Goal: Check status: Check status

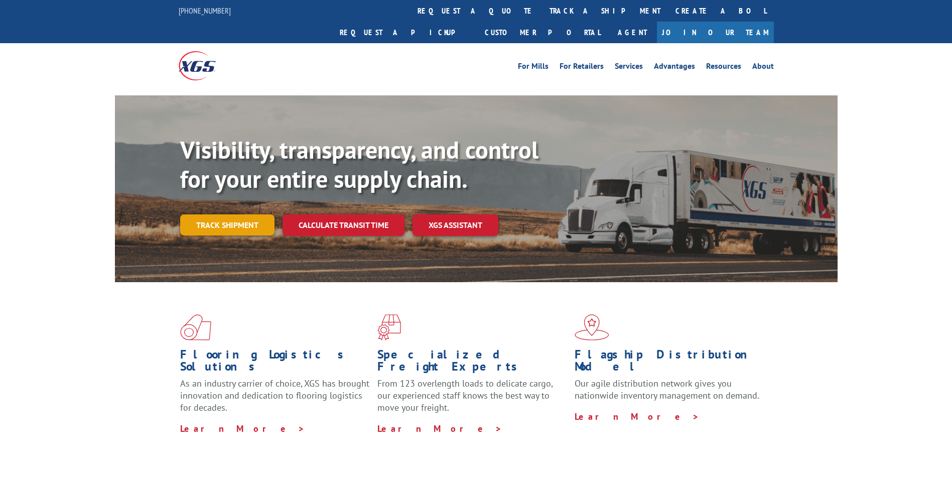
click at [232, 214] on link "Track shipment" at bounding box center [227, 224] width 94 height 21
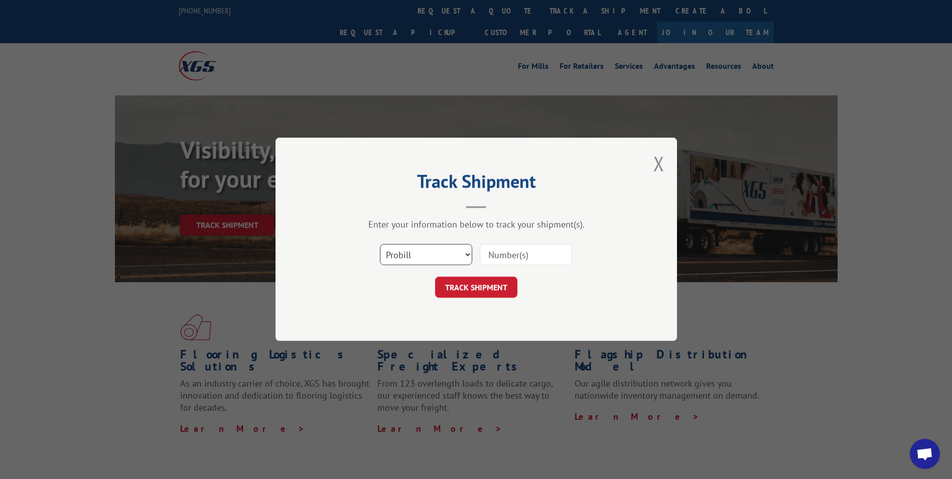
drag, startPoint x: 425, startPoint y: 257, endPoint x: 433, endPoint y: 265, distance: 10.7
click at [425, 257] on select "Select category... Probill BOL PO" at bounding box center [426, 254] width 92 height 21
select select "bol"
click at [380, 244] on select "Select category... Probill BOL PO" at bounding box center [426, 254] width 92 height 21
click at [500, 252] on input at bounding box center [526, 254] width 92 height 21
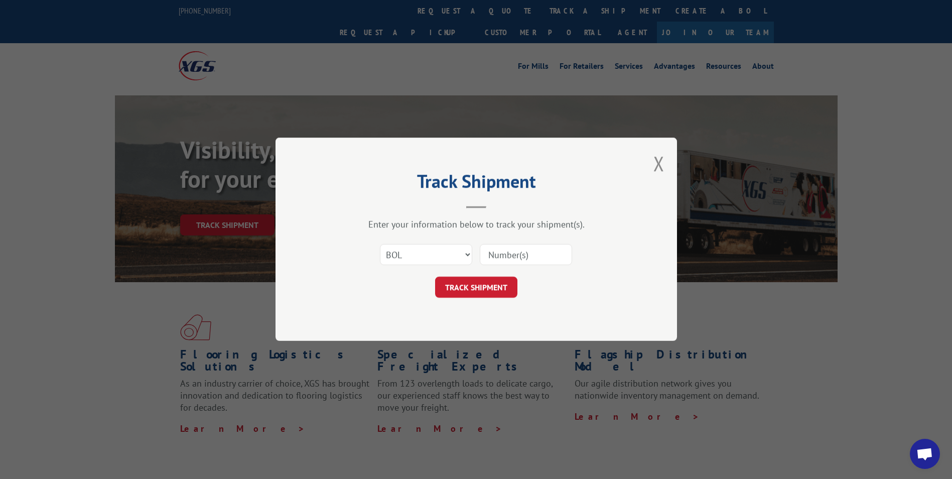
paste input "644931"
type input "644931"
click at [495, 281] on button "TRACK SHIPMENT" at bounding box center [476, 287] width 82 height 21
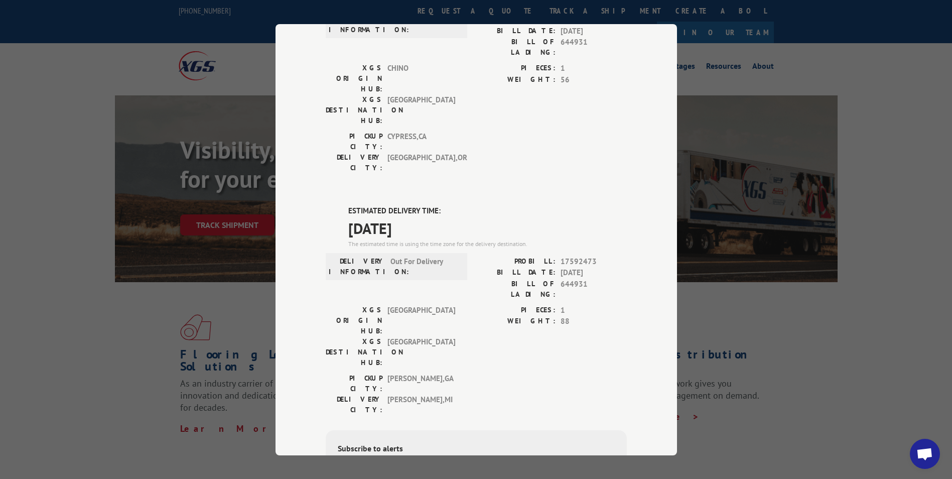
scroll to position [151, 0]
